Goal: Navigation & Orientation: Find specific page/section

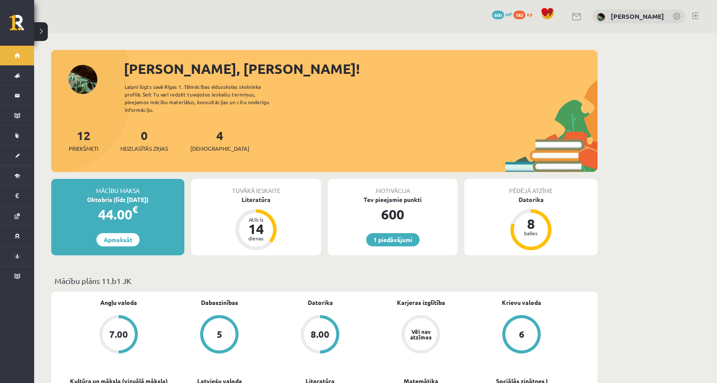
click at [395, 102] on div "Sveika, Marta! Laipni lūgts savā Rīgas 1. Tālmācības vidusskolas skolnieka prof…" at bounding box center [324, 115] width 546 height 114
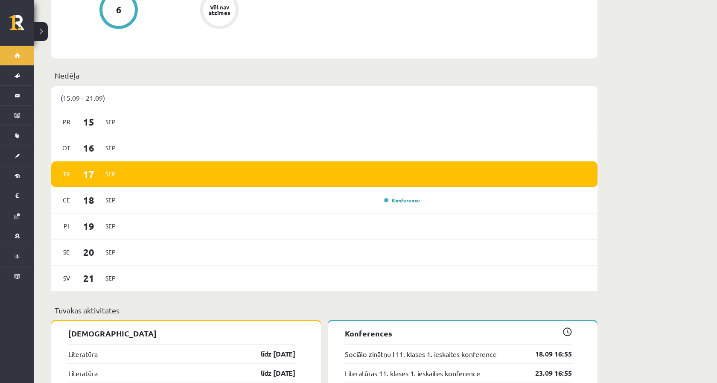
scroll to position [485, 0]
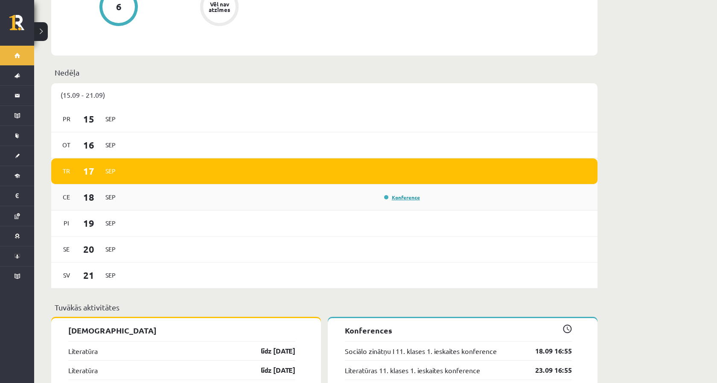
click at [397, 194] on link "Konference" at bounding box center [402, 197] width 36 height 7
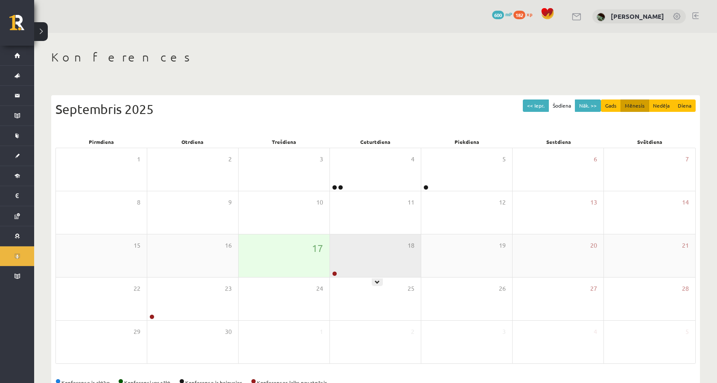
click at [342, 244] on div "18" at bounding box center [375, 255] width 91 height 43
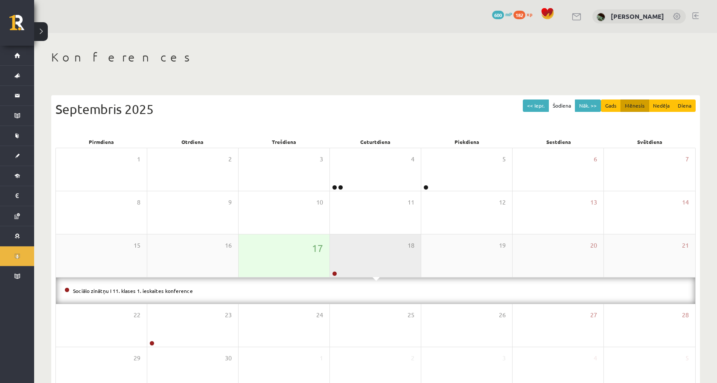
click at [342, 244] on div "18" at bounding box center [375, 255] width 91 height 43
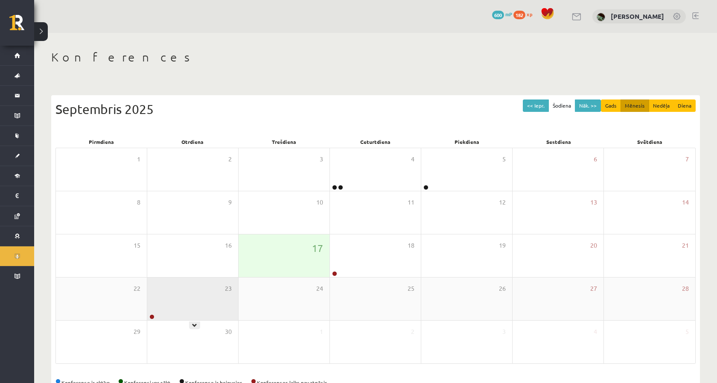
click at [212, 285] on div "23" at bounding box center [192, 298] width 91 height 43
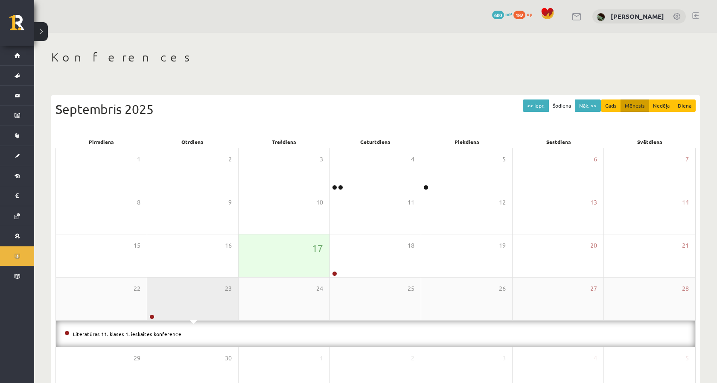
click at [212, 285] on div "23" at bounding box center [192, 298] width 91 height 43
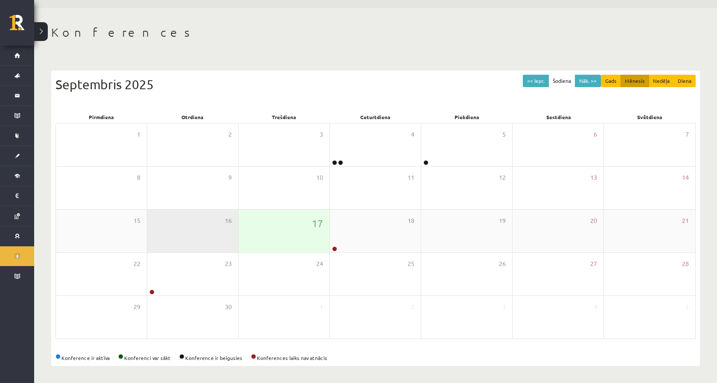
scroll to position [25, 0]
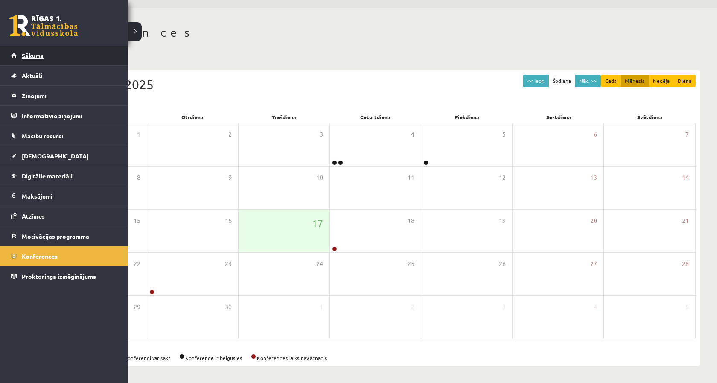
click at [19, 58] on link "Sākums" at bounding box center [64, 56] width 106 height 20
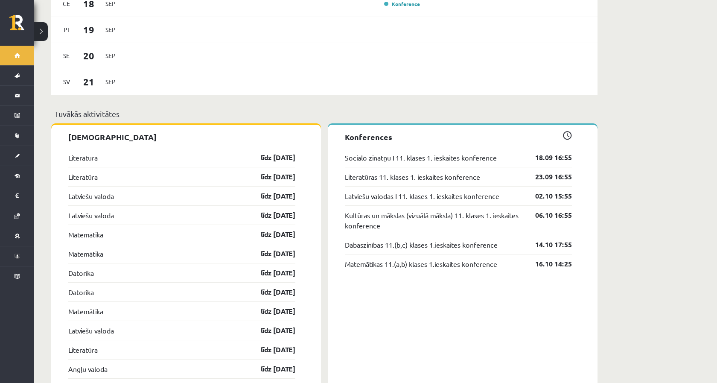
scroll to position [709, 0]
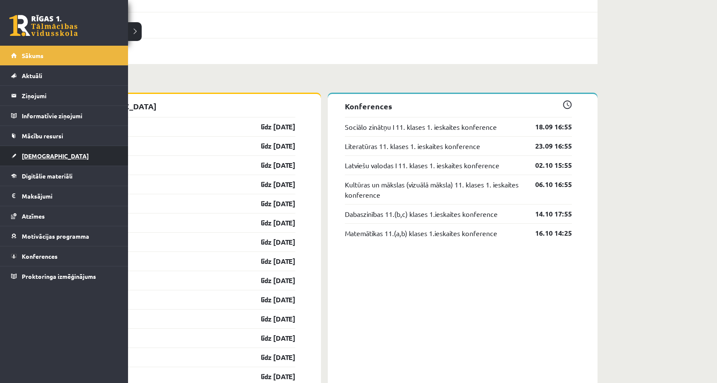
click at [25, 151] on link "[DEMOGRAPHIC_DATA]" at bounding box center [64, 156] width 106 height 20
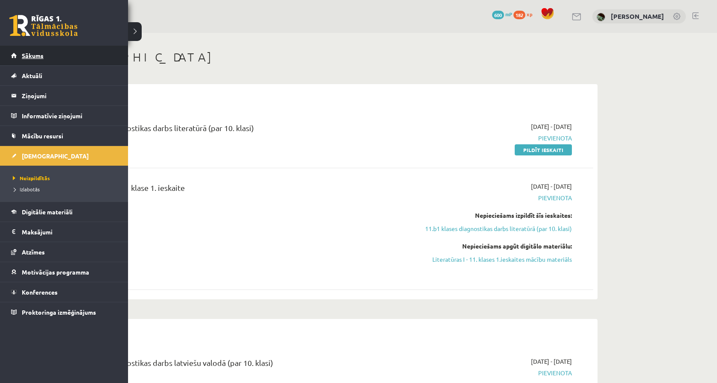
click at [13, 50] on link "Sākums" at bounding box center [64, 56] width 106 height 20
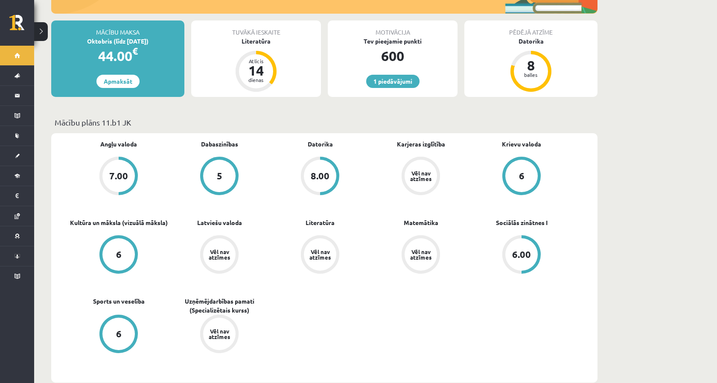
scroll to position [157, 0]
